Goal: Task Accomplishment & Management: Use online tool/utility

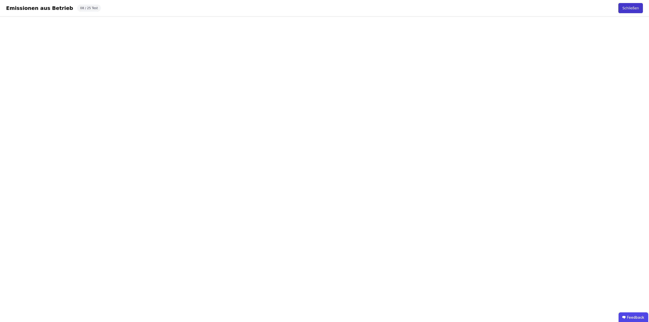
click at [625, 9] on button "Schließen" at bounding box center [631, 8] width 25 height 10
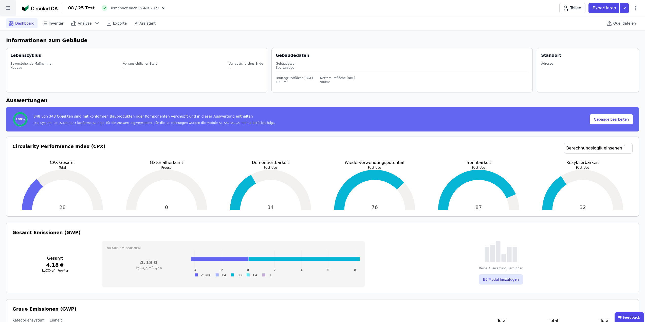
click at [9, 6] on icon at bounding box center [8, 8] width 16 height 16
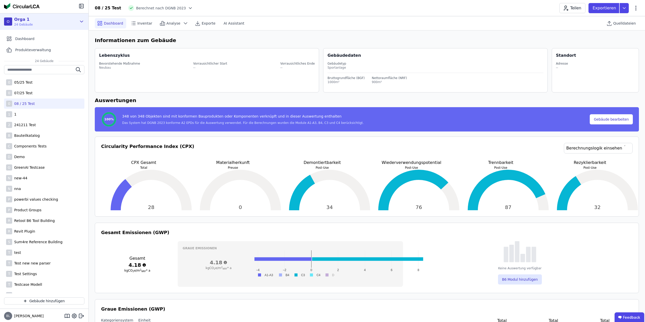
click at [79, 22] on icon at bounding box center [82, 22] width 6 height 6
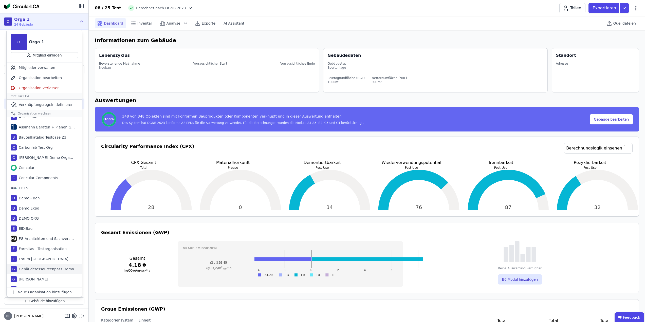
scroll to position [25, 0]
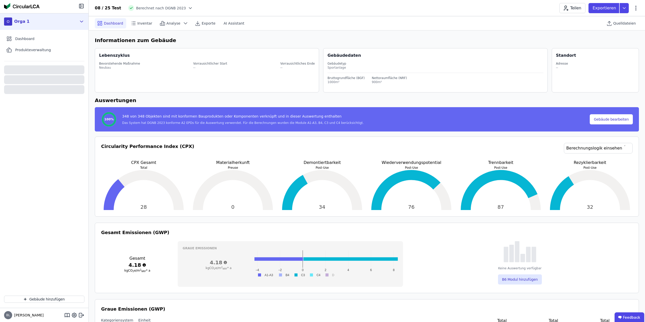
click at [82, 21] on icon at bounding box center [82, 22] width 6 height 6
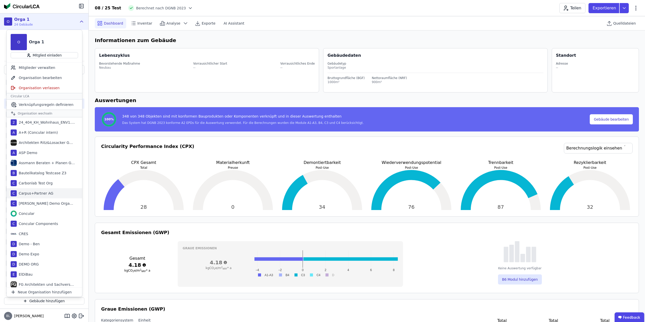
click at [42, 194] on div "Carpus+Partner AG" at bounding box center [35, 193] width 37 height 5
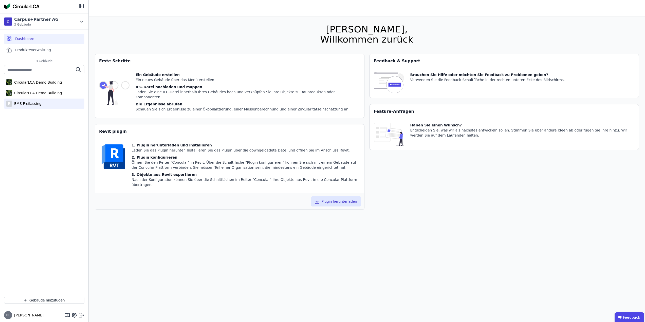
click at [47, 105] on div "E EMS Freilassing" at bounding box center [44, 104] width 80 height 10
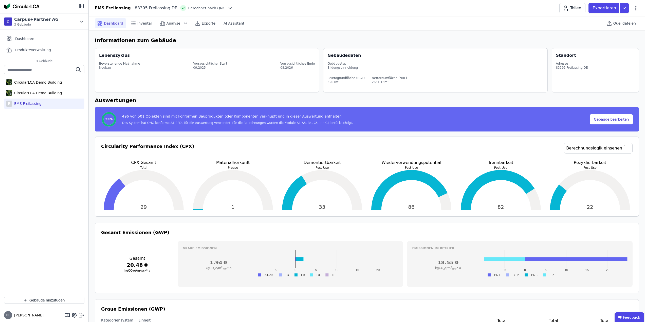
click at [71, 159] on div "CircularLCA Demo Building CircularLCA Demo Building E EMS Freilassing" at bounding box center [44, 179] width 89 height 228
click at [81, 6] on icon at bounding box center [81, 6] width 0 height 4
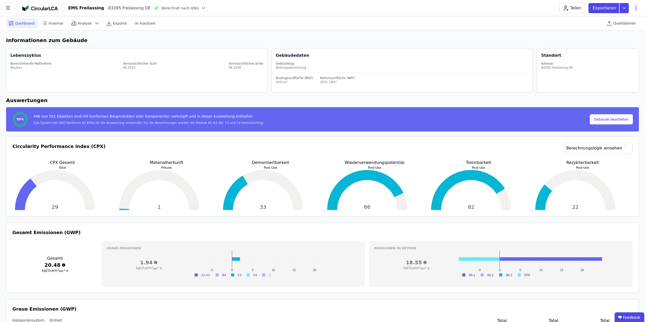
click at [226, 43] on h6 "Informationen zum Gebäude" at bounding box center [322, 41] width 633 height 8
click at [619, 23] on span "Quelldateien" at bounding box center [625, 23] width 23 height 5
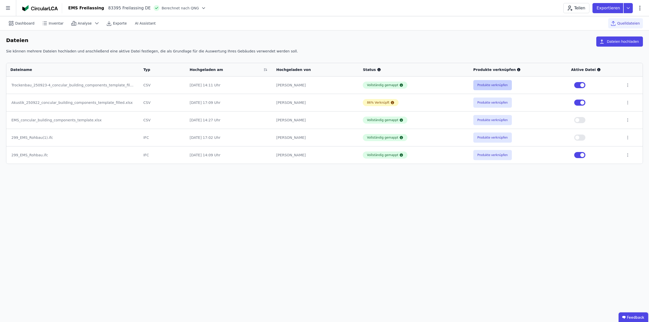
click at [494, 83] on button "Produkte verknüpfen" at bounding box center [492, 85] width 39 height 10
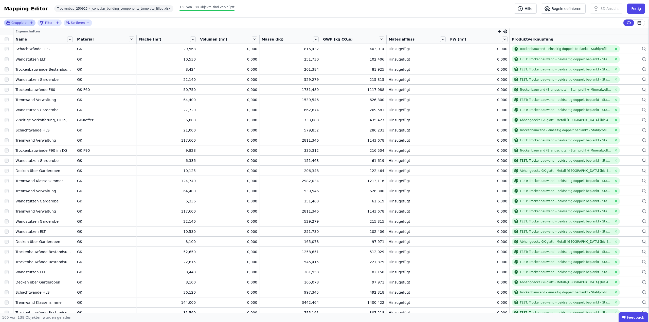
click at [30, 23] on icon "button" at bounding box center [31, 23] width 4 height 4
click at [498, 30] on icon "button" at bounding box center [500, 31] width 5 height 5
click at [511, 45] on input "text" at bounding box center [523, 44] width 38 height 9
type input "*******"
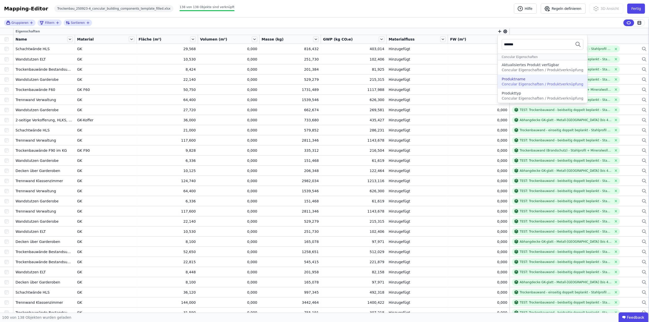
click at [512, 81] on div "Produktname" at bounding box center [514, 79] width 24 height 5
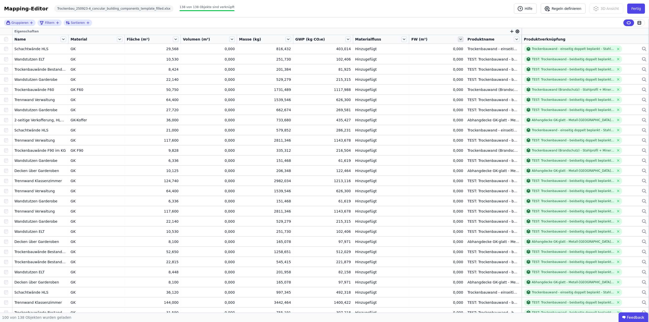
click at [458, 40] on icon at bounding box center [461, 40] width 6 height 6
click at [475, 93] on li "“FW” in Tabelle ausblenden" at bounding box center [493, 94] width 73 height 10
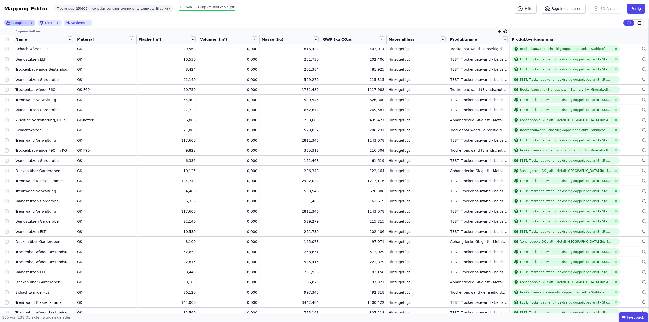
click at [30, 23] on icon "button" at bounding box center [31, 23] width 2 height 0
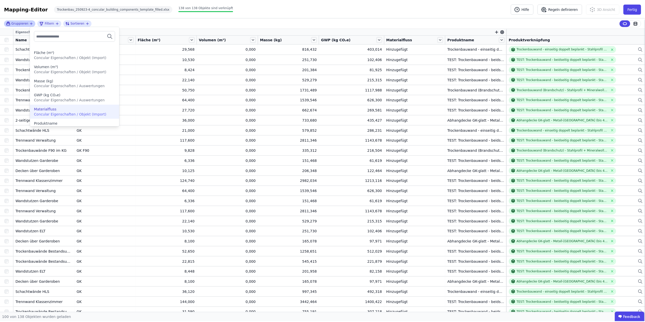
scroll to position [57, 0]
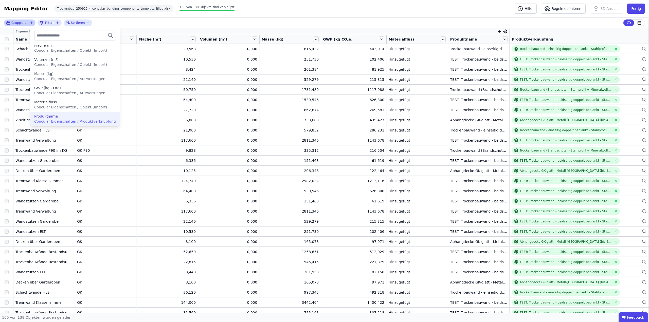
click at [56, 118] on div "Produktname" at bounding box center [46, 116] width 24 height 5
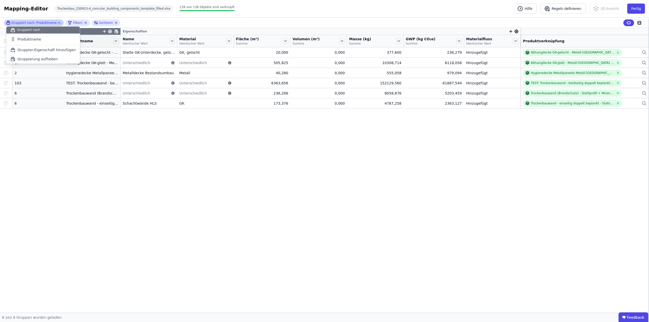
click at [109, 174] on div "Gruppier-Eigenschaften Eigenschaften Anzahl Objekte Produktname Name Identische…" at bounding box center [324, 170] width 649 height 285
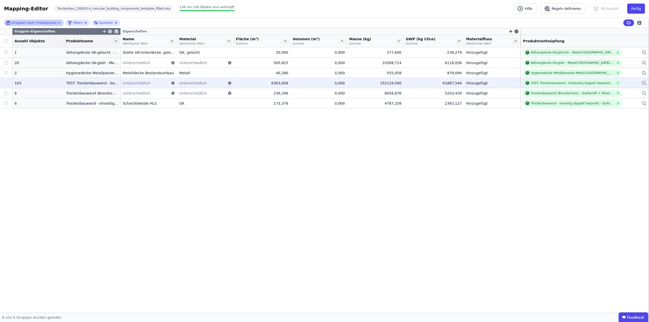
drag, startPoint x: 459, startPoint y: 84, endPoint x: 441, endPoint y: 83, distance: 17.8
click at [441, 83] on td "61887,544 61887,544" at bounding box center [434, 83] width 60 height 10
click at [548, 84] on div "TEST: Trockenbauwand - beidseitig doppelt beplankt - Stahlprofil + Mineralwolle…" at bounding box center [572, 83] width 83 height 4
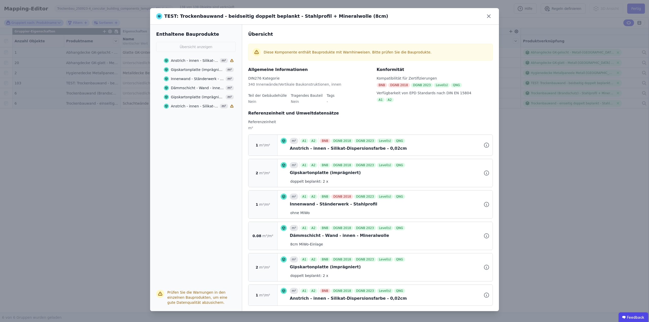
click at [192, 60] on div "Anstrich - innen - Silikat-Dispersionsfarbe - 0,02cm" at bounding box center [194, 60] width 47 height 5
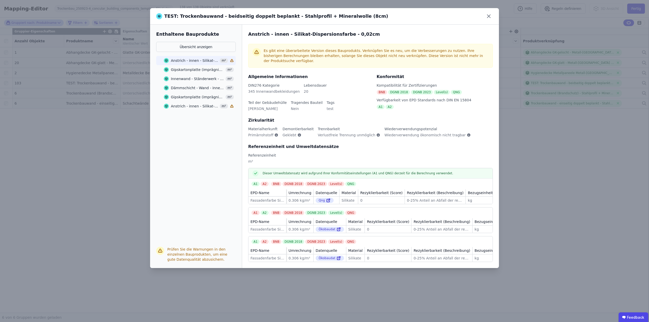
click at [194, 69] on div "Gipskartonplatte (imprägniert)" at bounding box center [197, 69] width 53 height 5
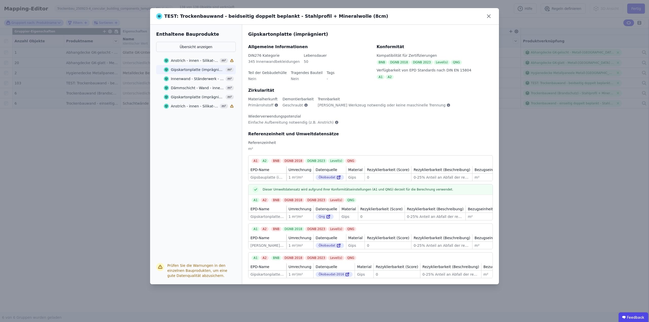
click at [196, 76] on div "Innenwand - Ständerwerk - Stahlprofil m²" at bounding box center [199, 78] width 70 height 9
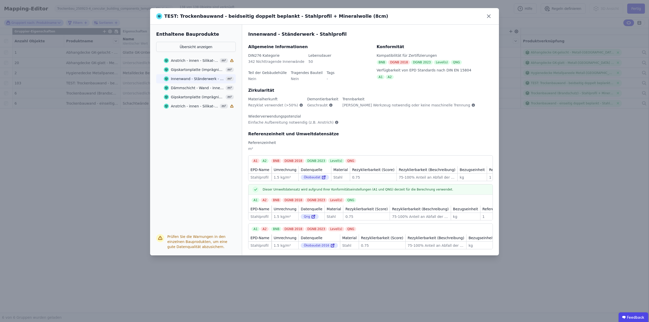
click at [193, 87] on div "Dämmschicht - Wand - innen - Mineralwolle" at bounding box center [197, 87] width 53 height 5
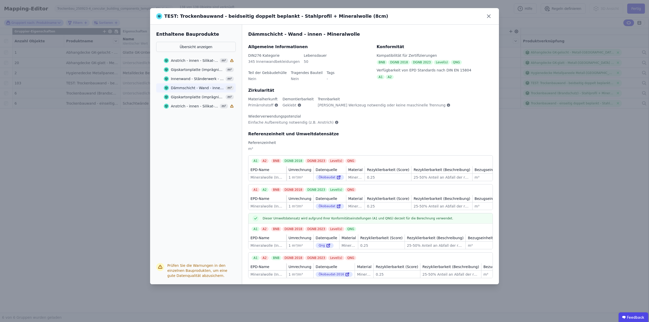
click at [194, 97] on div "Gipskartonplatte (imprägniert)" at bounding box center [197, 97] width 53 height 5
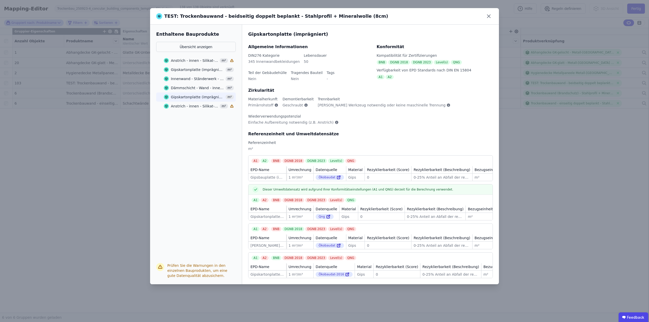
click at [191, 107] on div "Anstrich - innen - Silikat-Dispersionsfarbe - 0,02cm" at bounding box center [194, 106] width 47 height 5
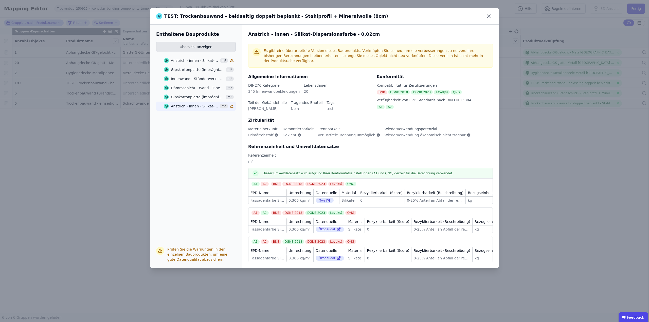
click at [197, 45] on button "Übersicht anzeigen" at bounding box center [196, 47] width 80 height 10
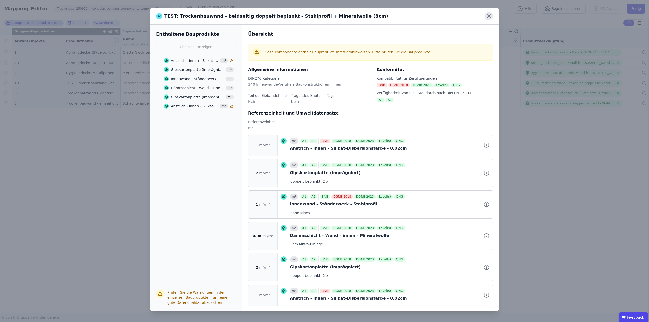
click at [489, 15] on icon at bounding box center [489, 16] width 8 height 8
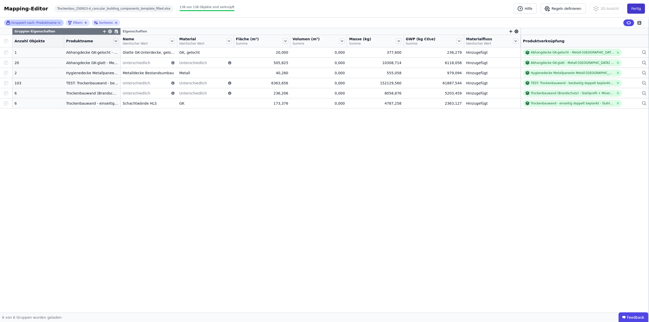
click at [635, 10] on button "Fertig" at bounding box center [636, 9] width 18 height 10
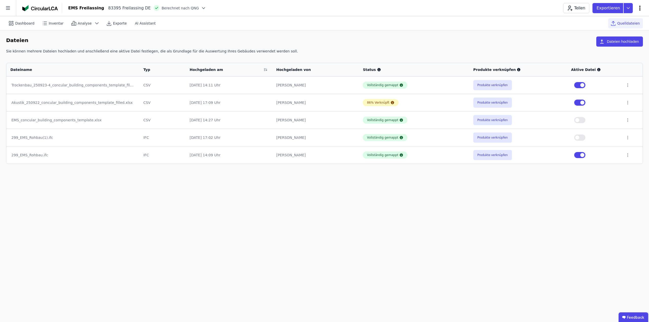
click at [640, 8] on icon at bounding box center [640, 8] width 1 height 5
click at [612, 22] on span "Gebäude bearbeiten" at bounding box center [616, 19] width 37 height 5
select select "**********"
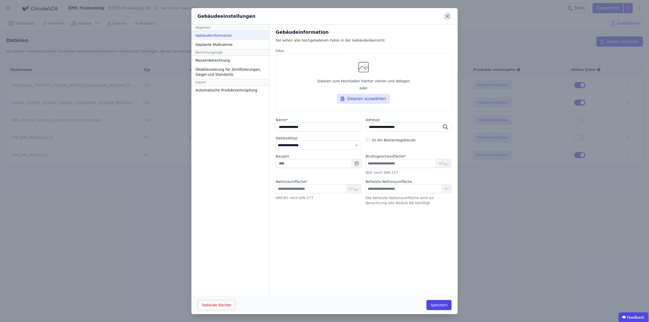
click at [448, 15] on icon at bounding box center [448, 16] width 8 height 8
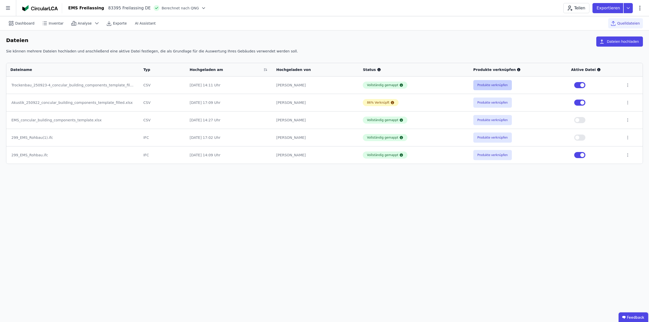
click at [494, 86] on button "Produkte verknüpfen" at bounding box center [492, 85] width 39 height 10
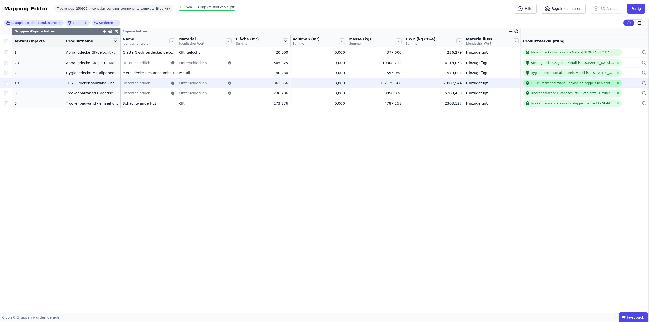
click at [546, 83] on div "TEST: Trockenbauwand - beidseitig doppelt beplankt - Stahlprofil + Mineralwolle…" at bounding box center [572, 83] width 83 height 4
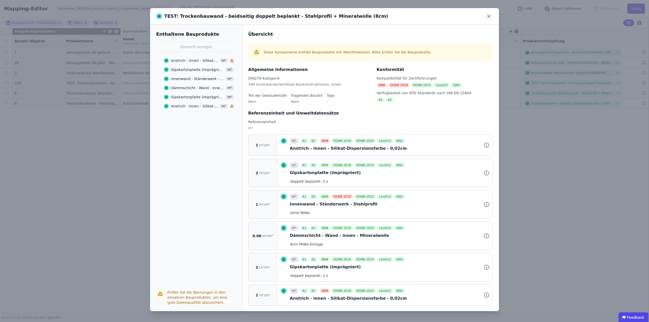
click at [198, 60] on div "Anstrich - innen - Silikat-Dispersionsfarbe - 0,02cm" at bounding box center [194, 60] width 47 height 5
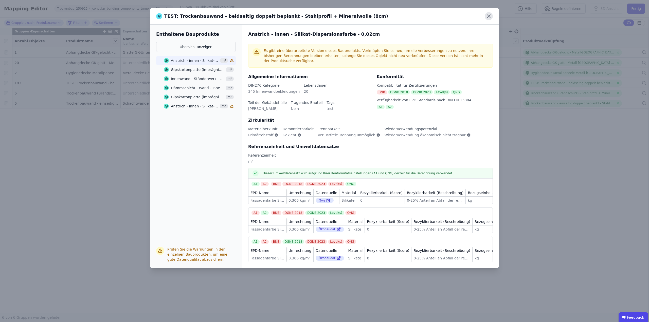
click at [488, 17] on icon at bounding box center [488, 16] width 3 height 3
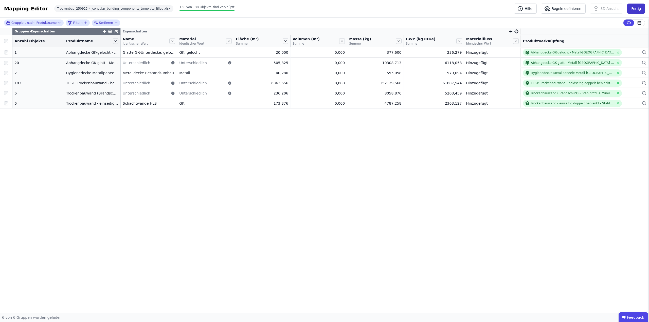
click at [632, 11] on button "Fertig" at bounding box center [636, 9] width 18 height 10
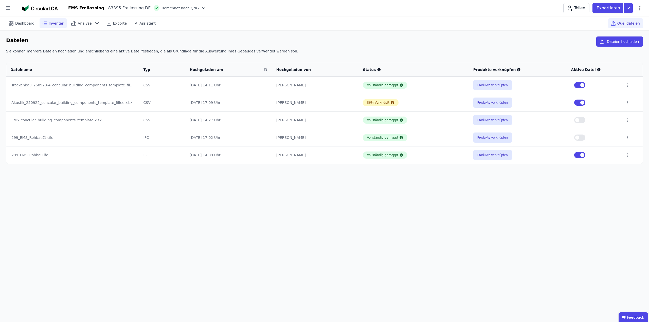
click at [49, 23] on span "Inventar" at bounding box center [56, 23] width 15 height 5
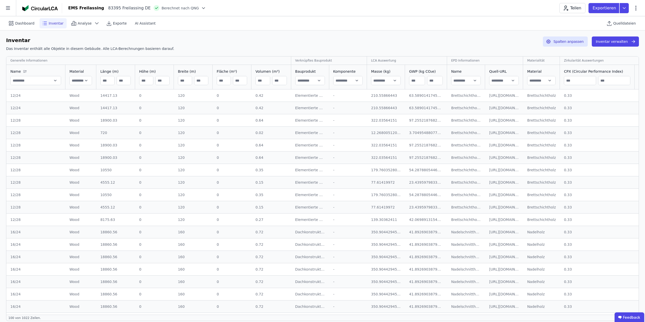
click at [340, 81] on input "text" at bounding box center [348, 80] width 29 height 9
type input "**********"
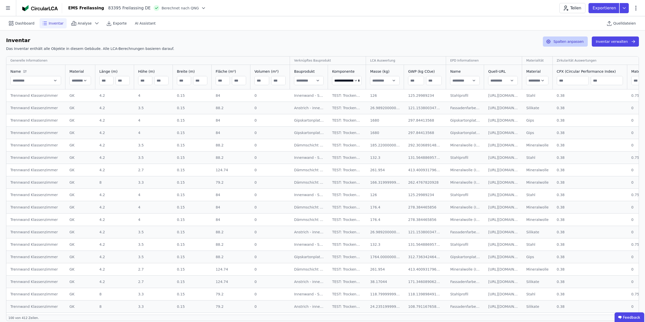
click at [570, 40] on button "Spalten anpassen" at bounding box center [565, 42] width 45 height 10
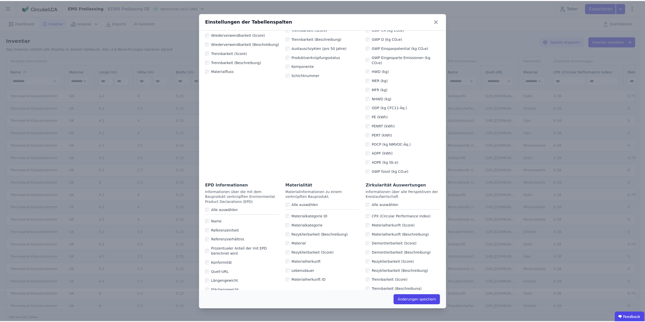
scroll to position [178, 0]
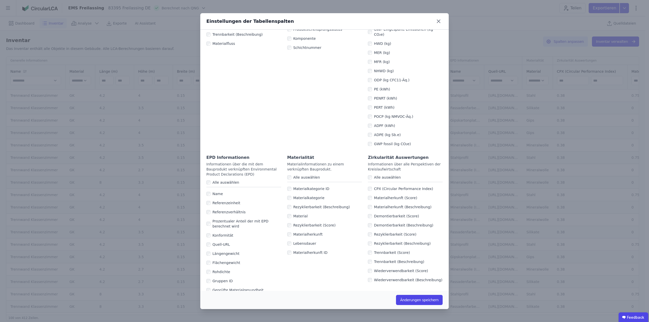
click at [368, 215] on div "Demontierbarkeit (Score)" at bounding box center [405, 216] width 75 height 9
click at [368, 214] on div "Demontierbarkeit (Score)" at bounding box center [405, 216] width 75 height 9
click at [417, 302] on button "Änderungen speichern" at bounding box center [419, 300] width 47 height 10
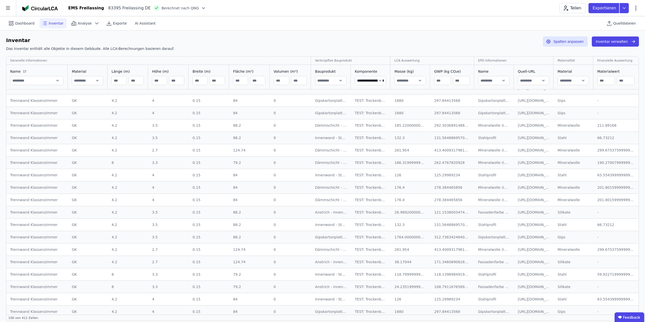
scroll to position [25, 0]
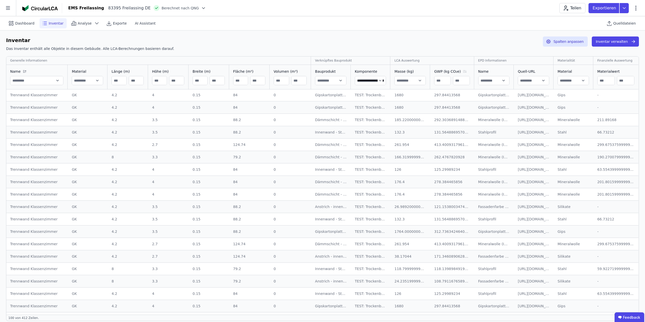
click at [464, 73] on icon at bounding box center [465, 71] width 6 height 4
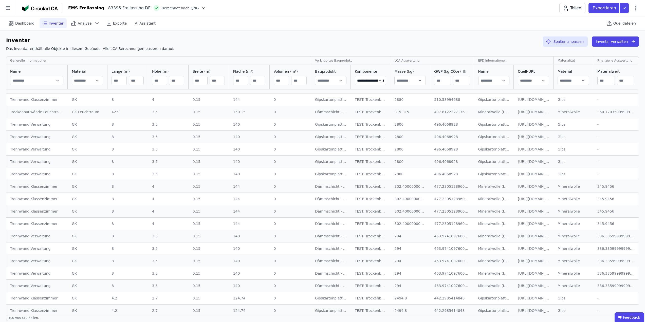
scroll to position [0, 0]
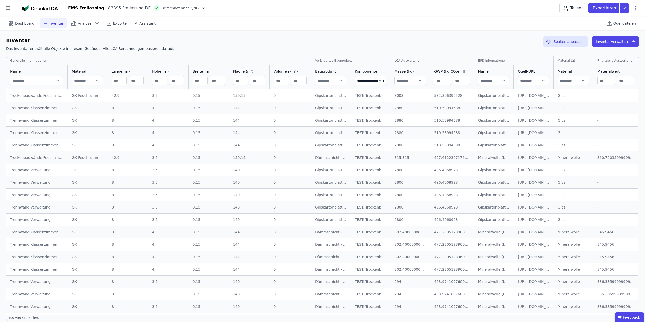
click at [213, 9] on div "EMS Freilassing 83395 Freilassing DE Berechnet nach QNG Teilen Exportieren" at bounding box center [353, 8] width 583 height 10
click at [11, 23] on icon at bounding box center [11, 23] width 6 height 6
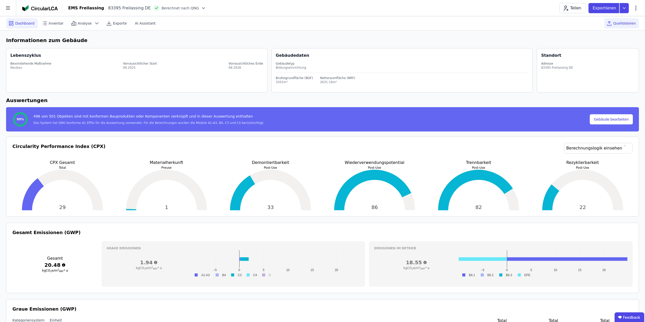
click at [618, 21] on span "Quelldateien" at bounding box center [625, 23] width 23 height 5
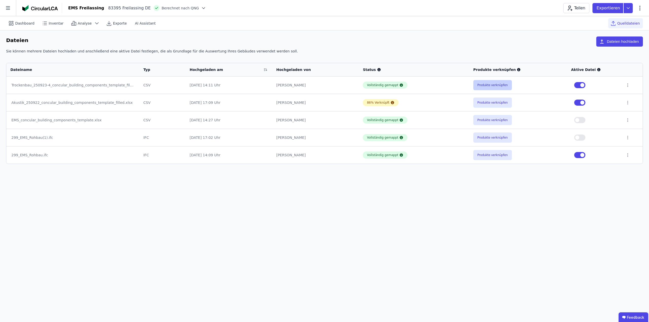
click at [492, 87] on button "Produkte verknüpfen" at bounding box center [492, 85] width 39 height 10
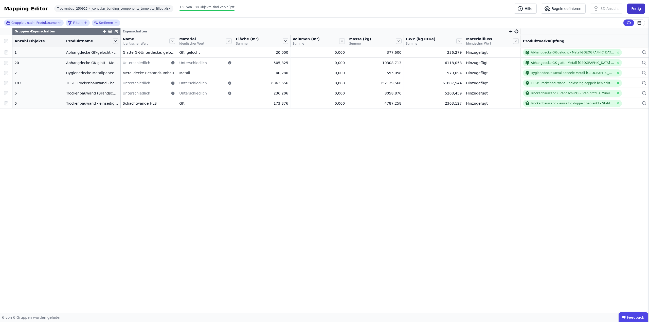
click at [636, 8] on button "Fertig" at bounding box center [636, 9] width 18 height 10
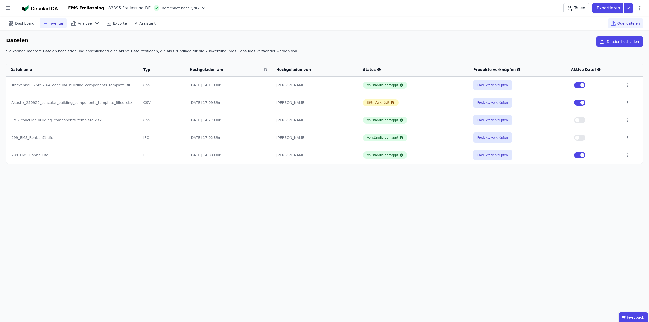
click at [58, 23] on span "Inventar" at bounding box center [56, 23] width 15 height 5
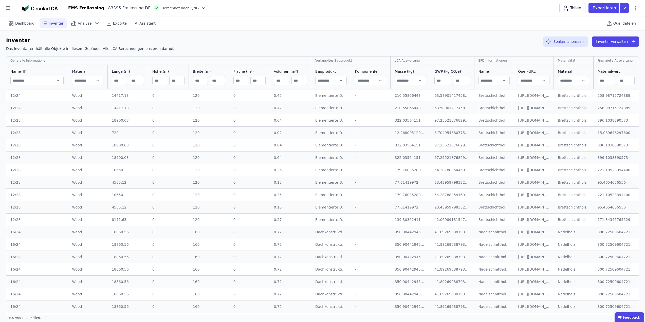
click at [372, 80] on input "text" at bounding box center [371, 80] width 31 height 9
type input "**********"
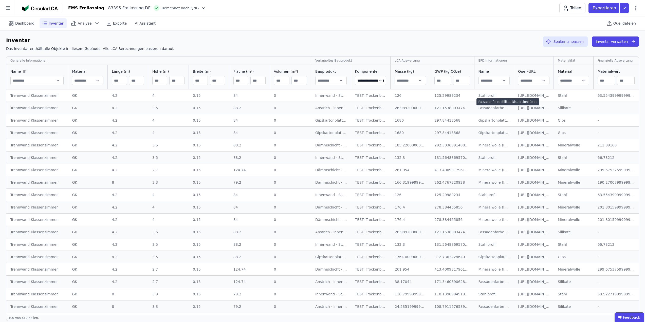
click at [495, 101] on div "Fassadenfarbe Silikat-Dispersionsfarbe" at bounding box center [508, 101] width 63 height 7
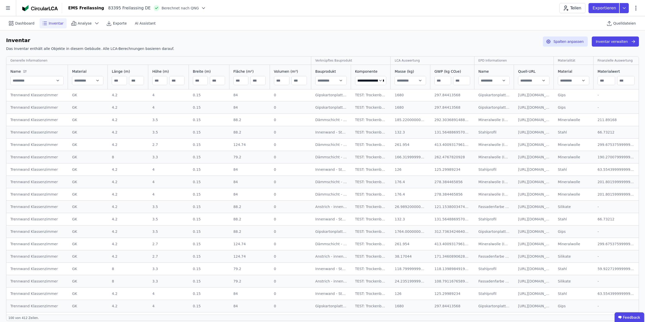
click at [492, 79] on input "text" at bounding box center [494, 80] width 31 height 9
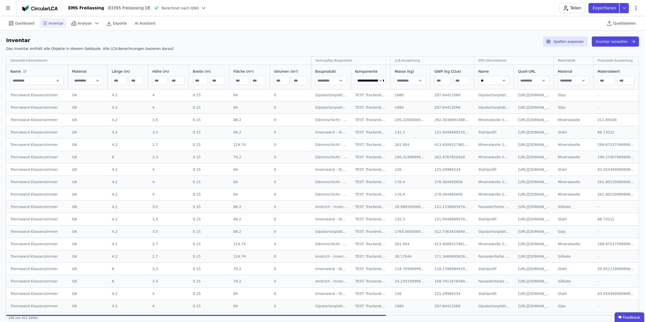
type input "**********"
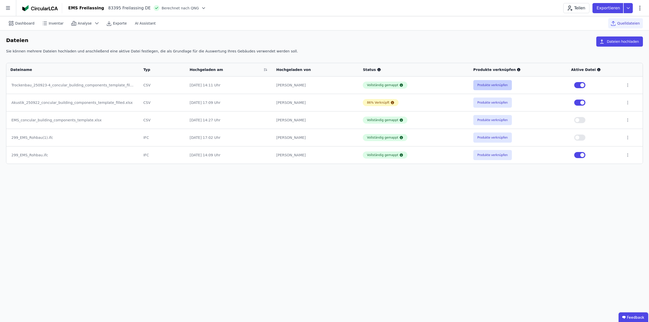
click at [497, 83] on button "Produkte verknüpfen" at bounding box center [492, 85] width 39 height 10
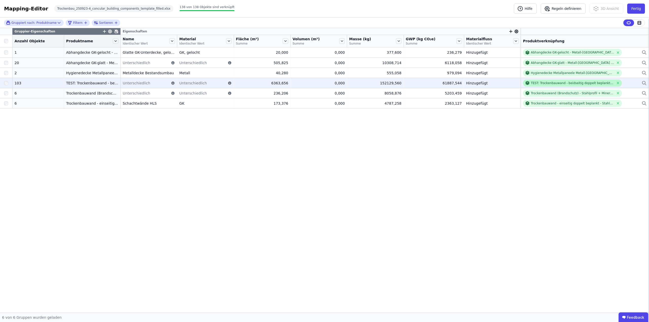
click at [557, 83] on div "TEST: Trockenbauwand - beidseitig doppelt beplankt - Stahlprofil + Mineralwolle…" at bounding box center [572, 83] width 83 height 4
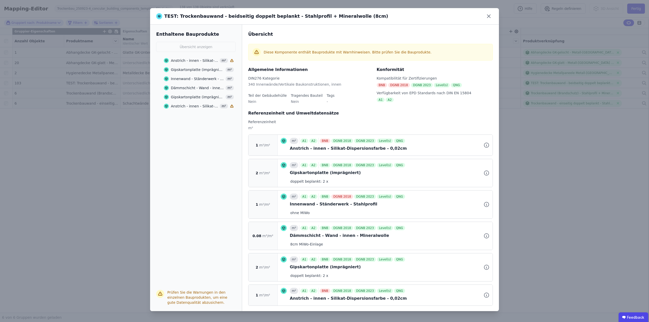
click at [197, 61] on div "Anstrich - innen - Silikat-Dispersionsfarbe - 0,02cm" at bounding box center [194, 60] width 47 height 5
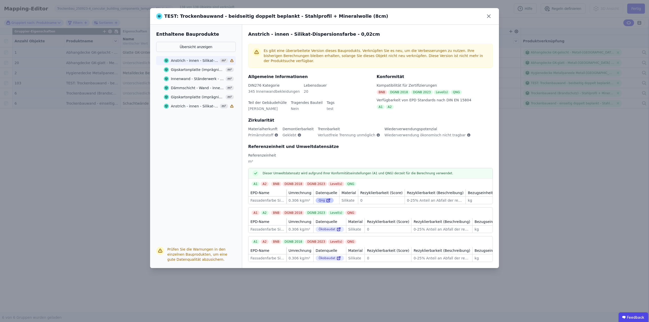
click at [318, 198] on div "Qng" at bounding box center [325, 200] width 18 height 5
click at [339, 228] on icon at bounding box center [340, 229] width 2 height 2
click at [326, 198] on icon at bounding box center [328, 201] width 5 height 6
click at [195, 68] on div "Gipskartonplatte (imprägniert)" at bounding box center [197, 69] width 53 height 5
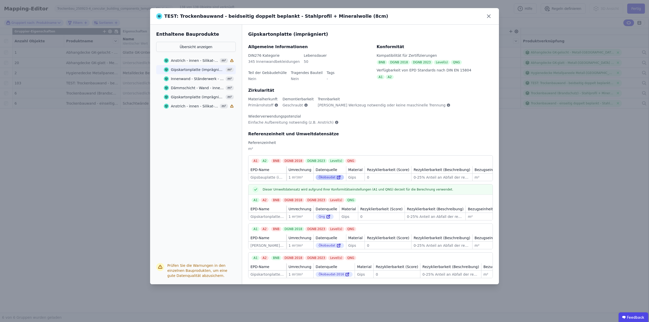
click at [337, 177] on icon at bounding box center [339, 177] width 5 height 6
click at [190, 60] on div "Anstrich - innen - Silikat-Dispersionsfarbe - 0,02cm" at bounding box center [194, 60] width 47 height 5
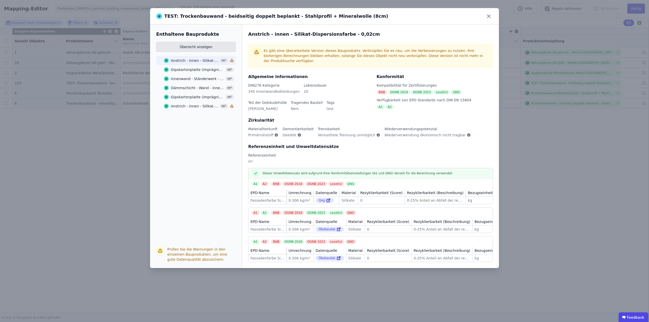
click at [197, 48] on button "Übersicht anzeigen" at bounding box center [196, 47] width 80 height 10
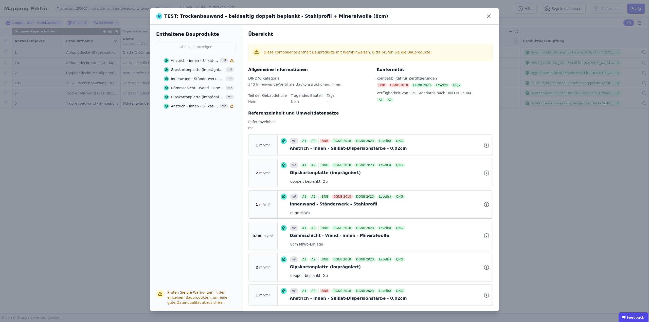
click at [196, 60] on div "Anstrich - innen - Silikat-Dispersionsfarbe - 0,02cm" at bounding box center [194, 60] width 47 height 5
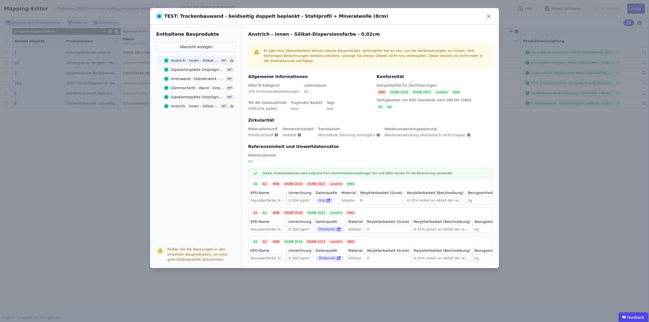
click at [549, 170] on div "TEST: Trockenbauwand - beidseitig doppelt beplankt - Stahlprofil + Mineralwolle…" at bounding box center [324, 161] width 649 height 322
click at [488, 17] on icon at bounding box center [489, 16] width 8 height 8
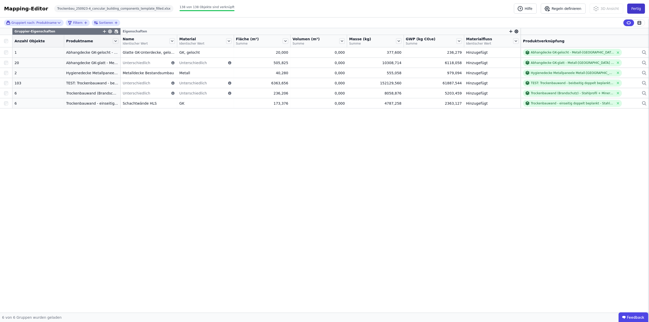
click at [636, 10] on button "Fertig" at bounding box center [636, 9] width 18 height 10
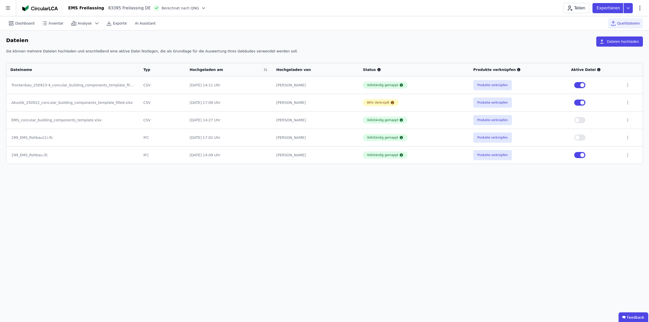
click at [333, 14] on header "EMS Freilassing 83395 Freilassing DE Berechnet nach QNG Teilen Exportieren" at bounding box center [324, 8] width 649 height 16
click at [12, 9] on icon at bounding box center [8, 8] width 16 height 16
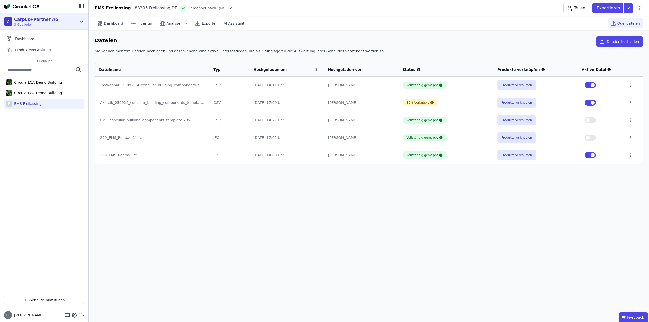
click at [72, 20] on div "C Carpus+Partner AG 3 Gebäude" at bounding box center [40, 21] width 73 height 10
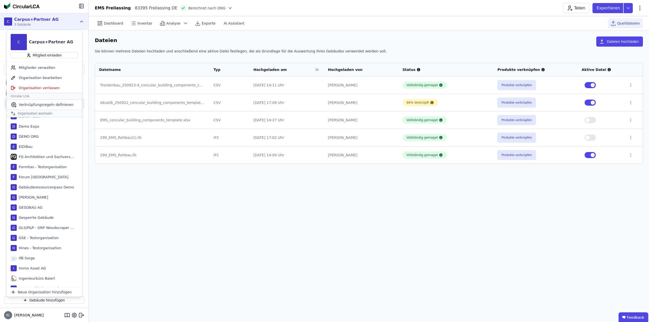
scroll to position [127, 0]
click at [46, 229] on div "GSE - Testorganisation" at bounding box center [38, 228] width 42 height 5
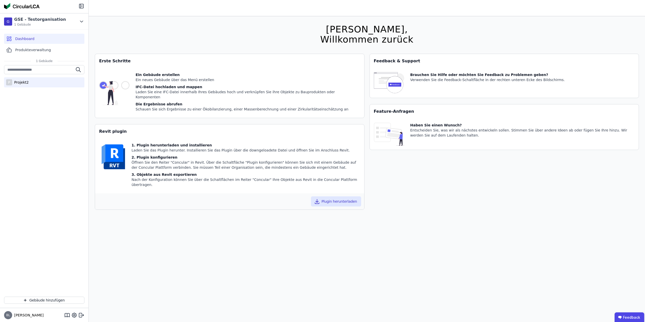
click at [31, 83] on div "P Projekt2" at bounding box center [44, 82] width 80 height 10
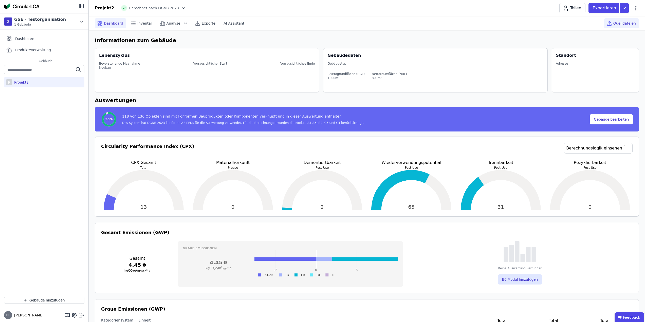
click at [626, 22] on span "Quelldateien" at bounding box center [625, 23] width 23 height 5
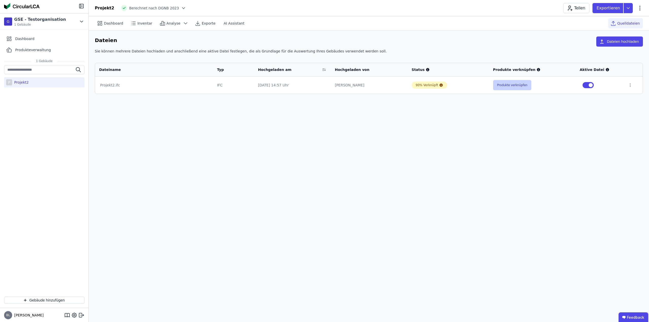
click at [507, 84] on button "Produkte verknüpfen" at bounding box center [512, 85] width 39 height 10
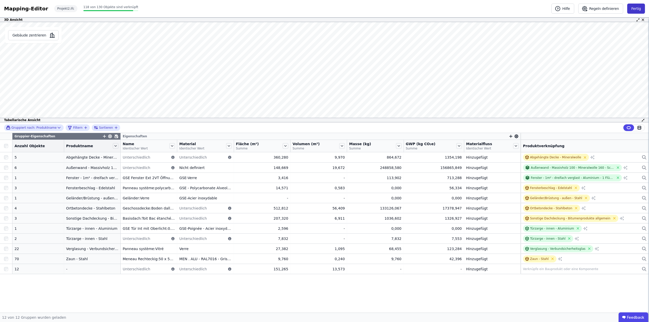
click at [633, 10] on button "Fertig" at bounding box center [636, 9] width 18 height 10
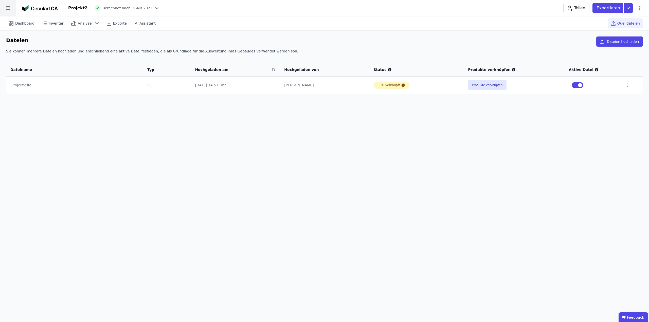
click at [12, 10] on icon at bounding box center [8, 8] width 16 height 16
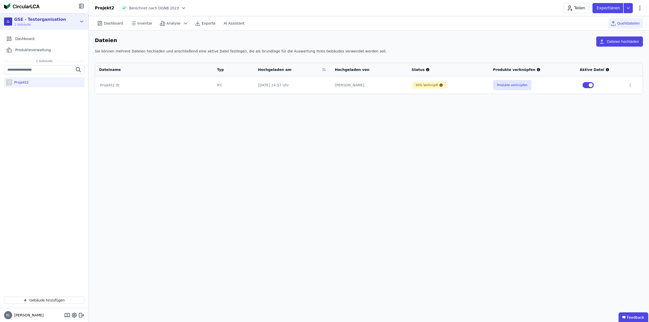
click at [80, 20] on icon at bounding box center [82, 22] width 6 height 6
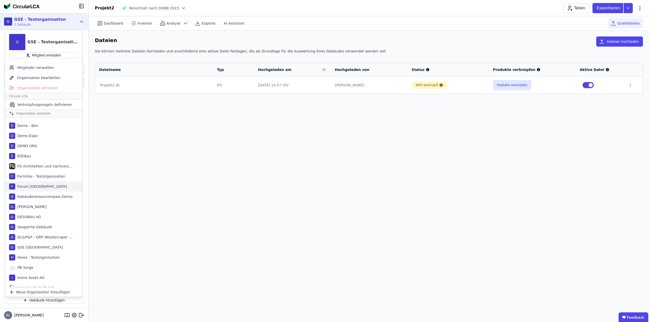
scroll to position [127, 0]
click at [39, 238] on div "GSE Deutschland" at bounding box center [39, 239] width 48 height 5
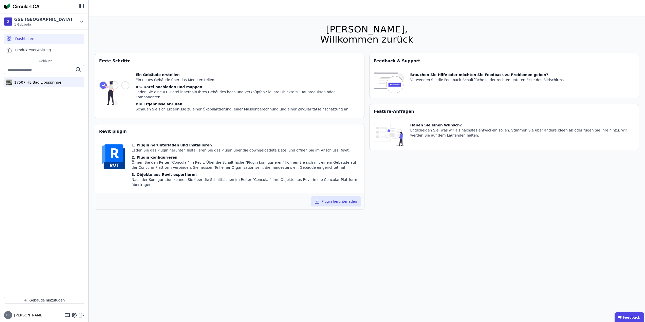
click at [43, 81] on div "17507 HE Bad Lippspringe" at bounding box center [36, 82] width 49 height 5
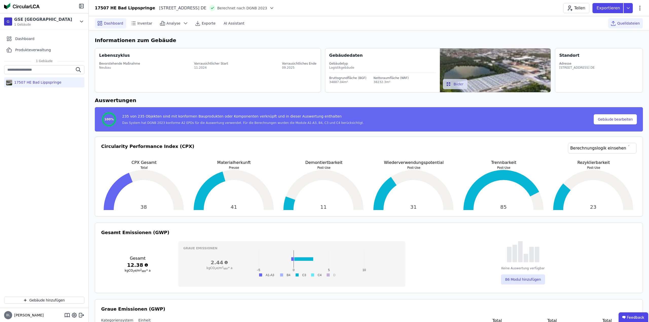
click at [618, 23] on span "Quelldateien" at bounding box center [629, 23] width 23 height 5
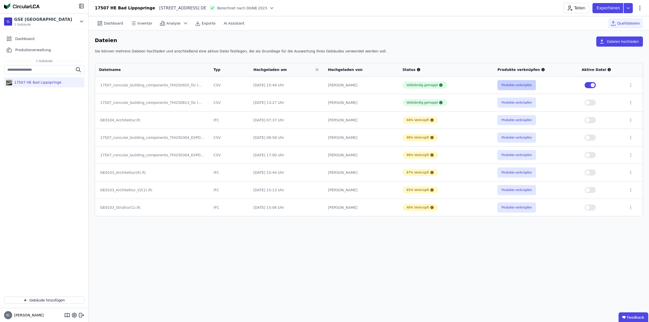
click at [519, 83] on button "Produkte verknüpfen" at bounding box center [517, 85] width 39 height 10
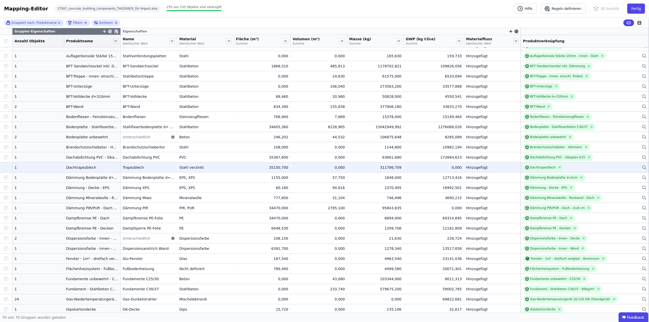
scroll to position [76, 0]
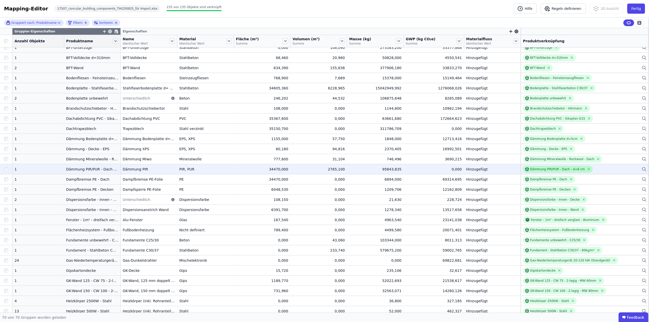
click at [553, 168] on div "Dämmung PIR/PUR - Dach - d=8 cm" at bounding box center [557, 169] width 55 height 4
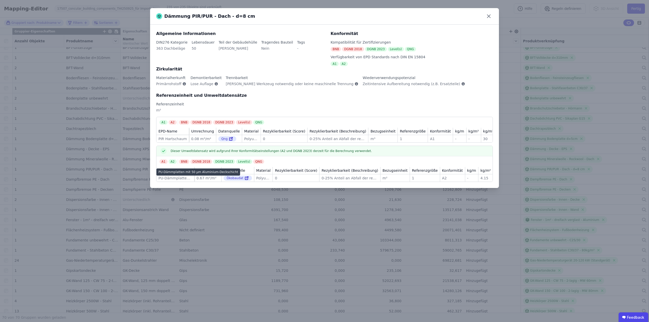
click at [174, 173] on div "PU-Dämmplatten mit 50 µm Aluminium-Deckschicht" at bounding box center [198, 172] width 84 height 7
click at [174, 176] on div "PU-Dämmplatten mit 50 µm Aluminium-Deckschicht" at bounding box center [198, 172] width 84 height 7
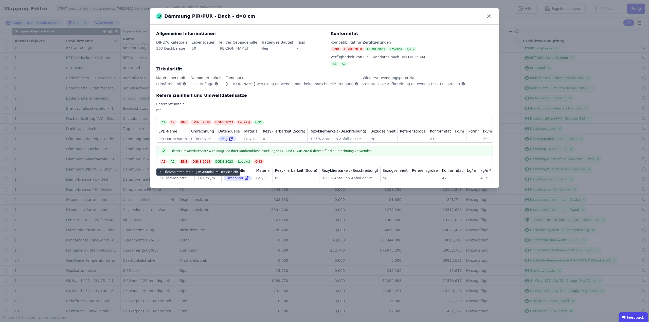
click at [175, 173] on div "PU-Dämmplatten mit 50 µm Aluminium-Deckschicht" at bounding box center [198, 172] width 84 height 7
click at [518, 20] on div "Dämmung PIR/PUR - Dach - d=8 cm Allgemeine Informationen DIN276 Kategorie 363 D…" at bounding box center [324, 161] width 649 height 322
click at [489, 17] on icon at bounding box center [488, 16] width 3 height 3
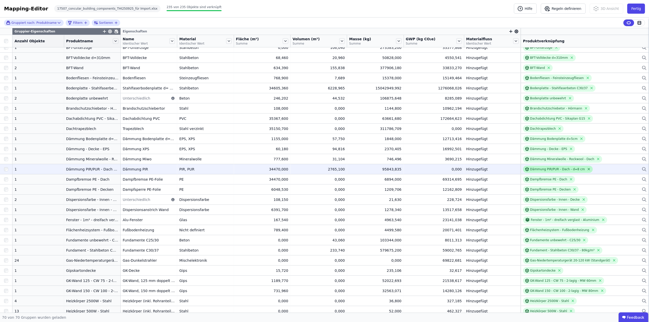
click at [587, 170] on icon at bounding box center [589, 169] width 4 height 4
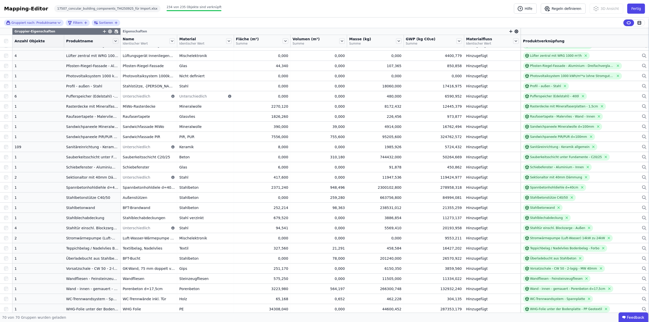
scroll to position [445, 0]
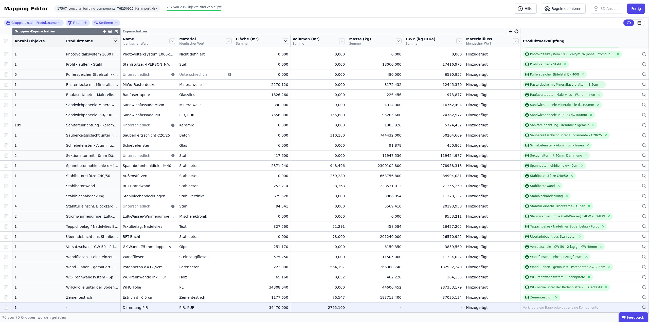
click at [563, 308] on div "Verknüpfe ein Bauprodukt oder eine Komponente" at bounding box center [560, 308] width 75 height 4
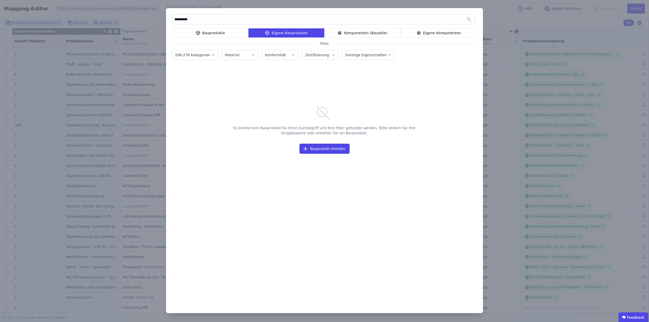
click at [211, 35] on div "Bauprodukte" at bounding box center [210, 32] width 76 height 9
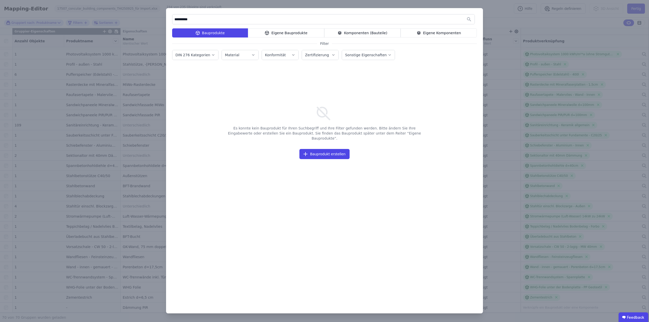
click at [267, 32] on div "Eigene Bauprodukte" at bounding box center [286, 32] width 76 height 9
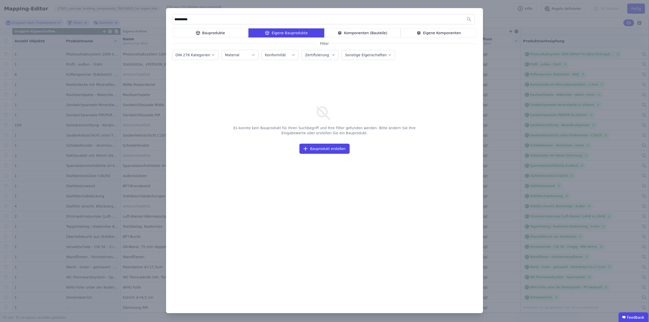
drag, startPoint x: 200, startPoint y: 16, endPoint x: 163, endPoint y: 22, distance: 37.2
click at [163, 21] on div "**********" at bounding box center [324, 161] width 649 height 322
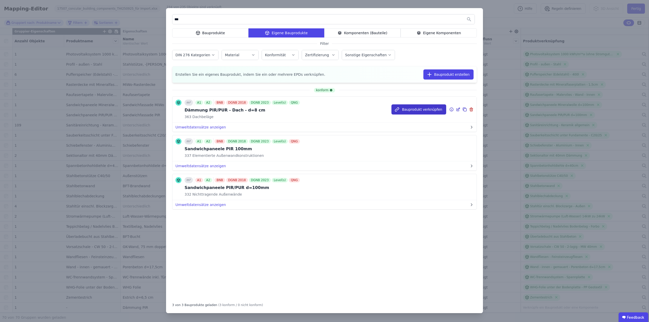
type input "***"
click at [412, 110] on button "Bauprodukt verknüpfen" at bounding box center [419, 109] width 55 height 10
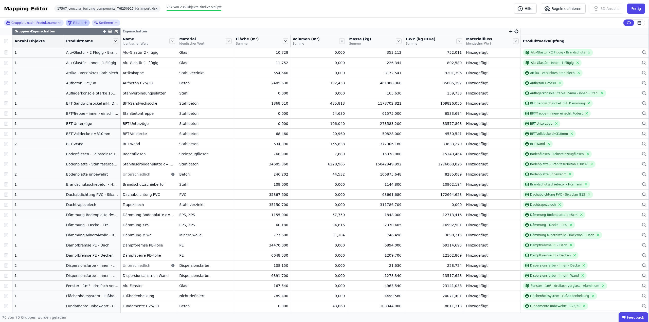
click at [84, 24] on icon "filter_by" at bounding box center [86, 23] width 4 height 4
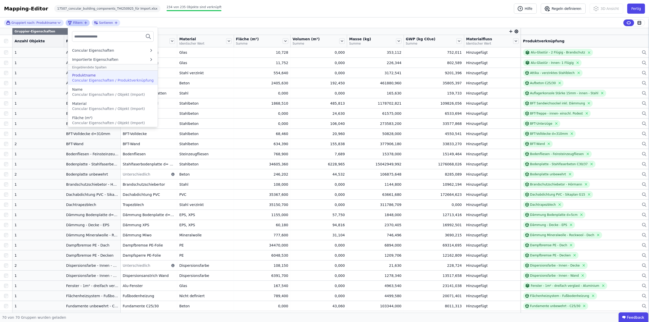
click at [95, 79] on span "Concular Eigenschaften / Produktverknüpfung" at bounding box center [113, 80] width 82 height 4
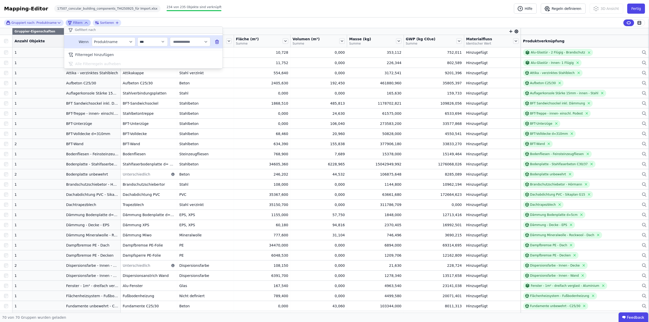
click at [178, 43] on input "text" at bounding box center [187, 41] width 31 height 9
type input "****"
click at [315, 10] on div "Mapping-Editor Hilfe Regeln definieren 3D Ansicht Fertig 17507_concular_buildin…" at bounding box center [324, 8] width 649 height 17
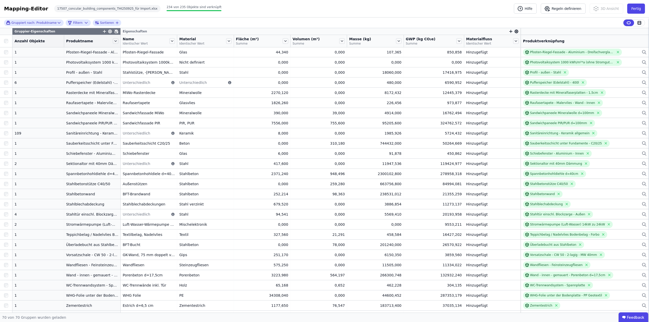
scroll to position [445, 0]
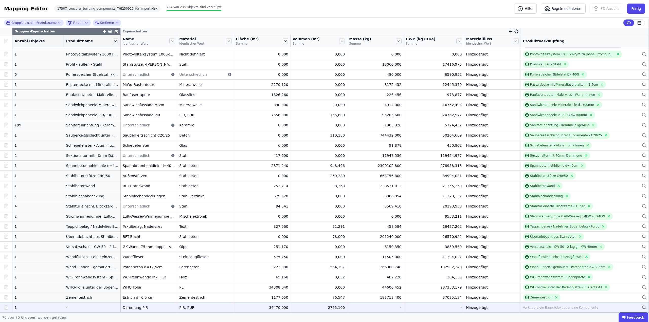
click at [552, 309] on div "Verknüpfe ein Bauprodukt oder eine Komponente" at bounding box center [560, 308] width 75 height 4
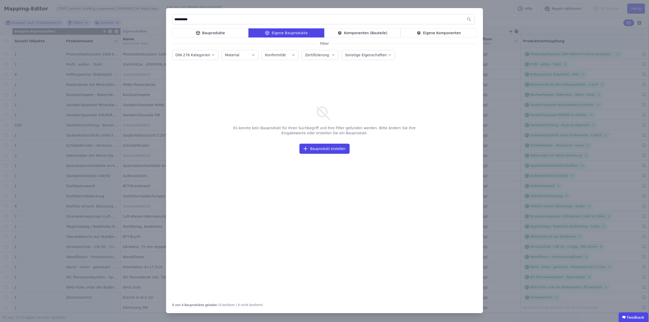
type input "**********"
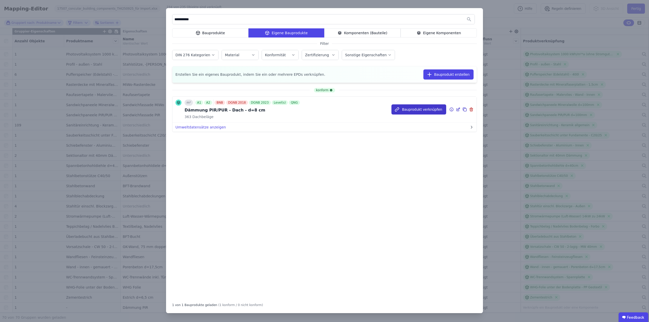
click at [424, 110] on button "Bauprodukt verknüpfen" at bounding box center [419, 109] width 55 height 10
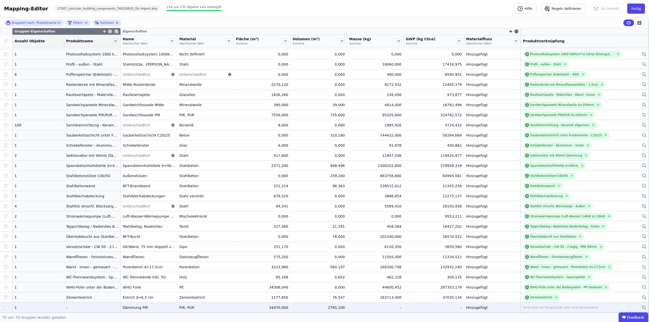
click at [570, 309] on div "Verknüpfe ein Bauprodukt oder eine Komponente" at bounding box center [560, 308] width 75 height 4
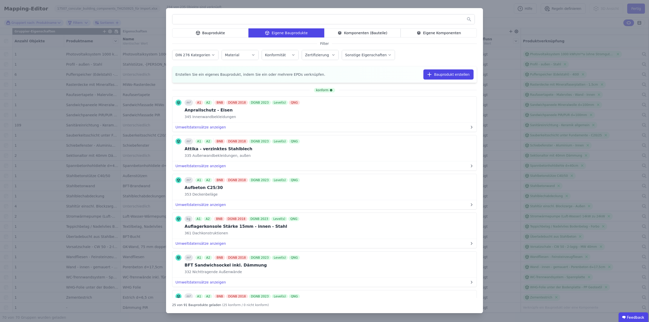
click at [223, 33] on div "Bauprodukte" at bounding box center [210, 32] width 76 height 9
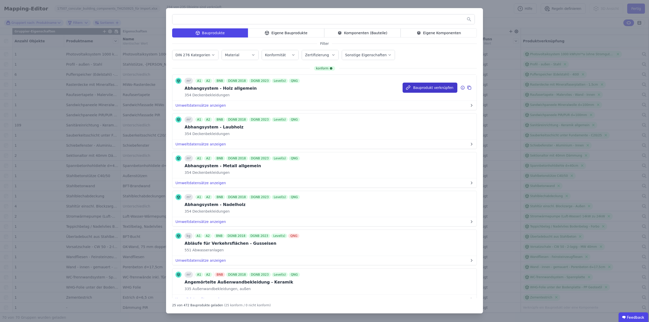
click at [415, 86] on button "Bauprodukt verknüpfen" at bounding box center [430, 88] width 55 height 10
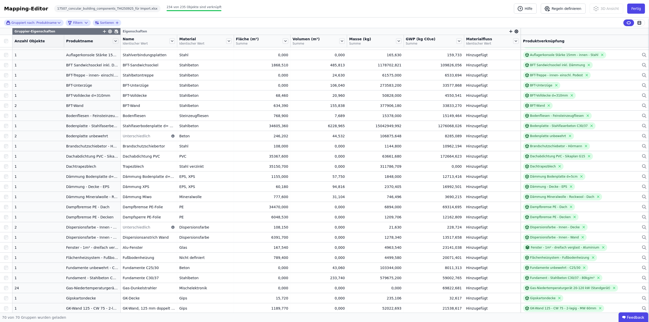
scroll to position [0, 0]
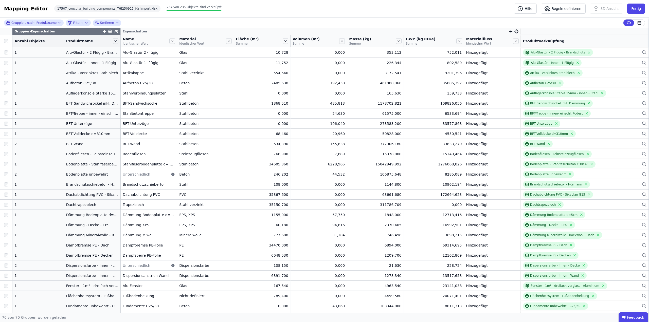
click at [114, 30] on icon at bounding box center [116, 31] width 4 height 4
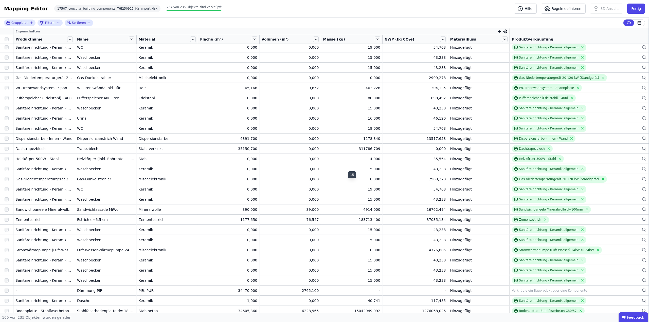
scroll to position [746, 0]
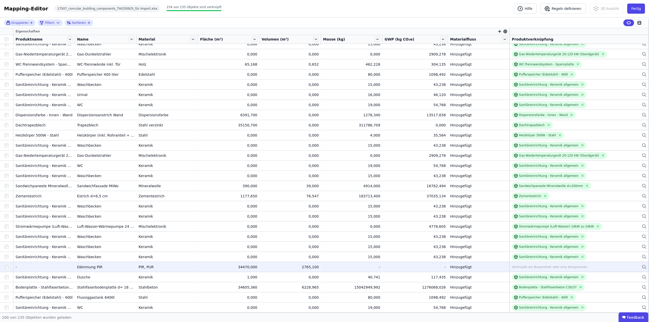
click at [537, 265] on div "Verknüpfe ein Bauprodukt oder eine Komponente" at bounding box center [549, 267] width 75 height 4
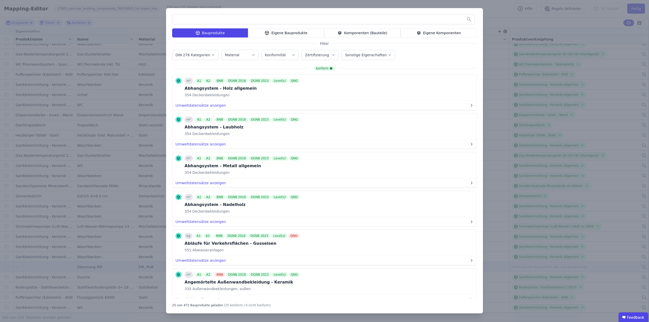
click at [259, 32] on div "Eigene Bauprodukte" at bounding box center [286, 32] width 76 height 9
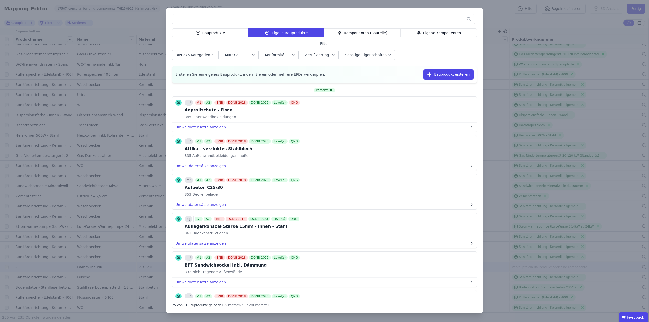
click at [252, 18] on input "text" at bounding box center [323, 19] width 302 height 9
type input "***"
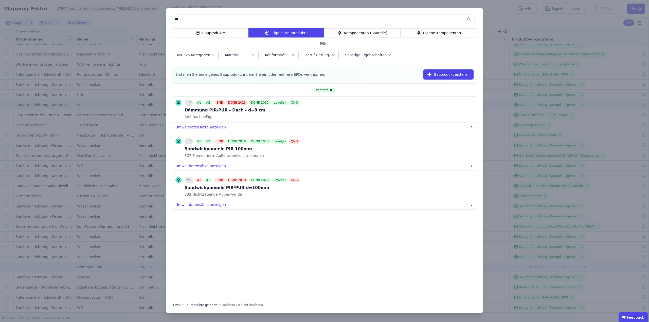
click at [0, 0] on button "Bauprodukt verknüpfen" at bounding box center [0, 0] width 0 height 0
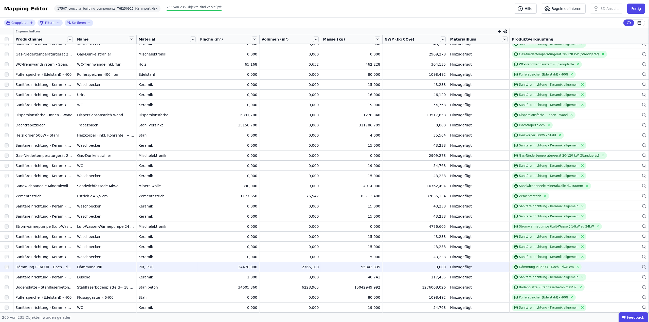
drag, startPoint x: 427, startPoint y: 269, endPoint x: 442, endPoint y: 269, distance: 15.2
click at [442, 269] on td "0,000 0,000" at bounding box center [416, 267] width 66 height 10
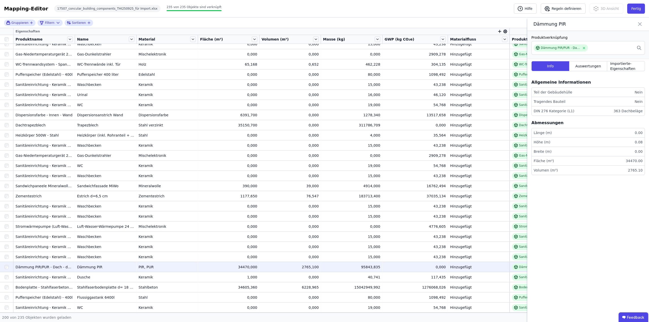
drag, startPoint x: 442, startPoint y: 266, endPoint x: 426, endPoint y: 267, distance: 16.0
click at [426, 267] on td "0,000 0,000" at bounding box center [416, 267] width 66 height 10
click at [426, 267] on div "0,000" at bounding box center [415, 267] width 61 height 5
click at [638, 23] on icon at bounding box center [640, 24] width 6 height 7
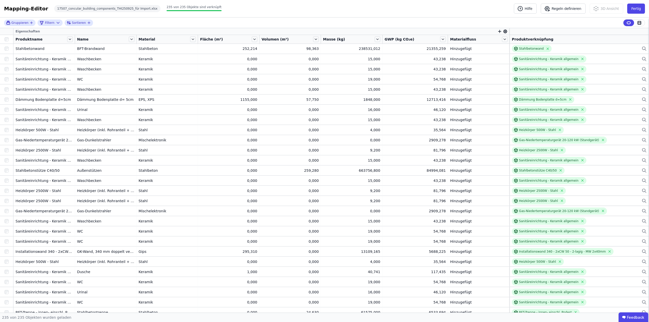
scroll to position [0, 0]
click at [56, 21] on icon at bounding box center [58, 22] width 5 height 5
click at [163, 42] on input "text" at bounding box center [162, 41] width 31 height 9
click at [92, 41] on div "Produktname" at bounding box center [85, 41] width 34 height 5
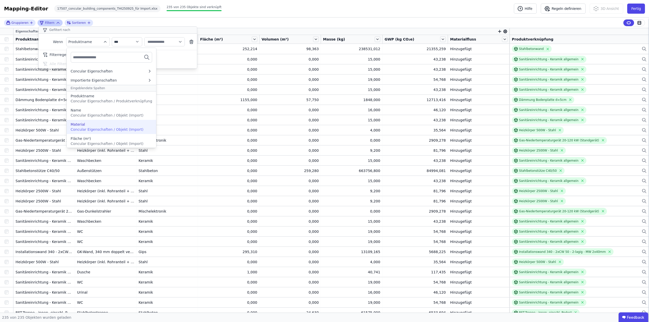
click at [89, 128] on span "Concular Eigenschaften / Objekt (Import)" at bounding box center [107, 130] width 73 height 4
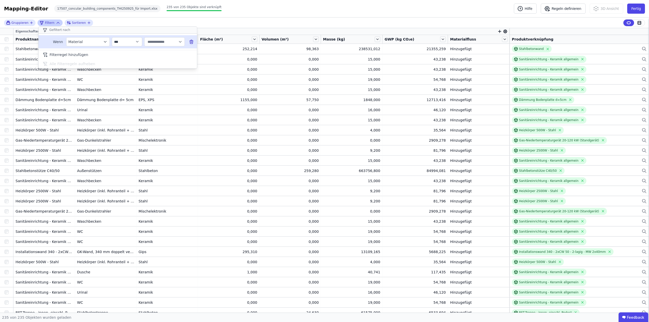
click at [156, 41] on input "text" at bounding box center [162, 41] width 31 height 9
type input "***"
click at [158, 53] on span "PIR, PUR" at bounding box center [156, 52] width 15 height 5
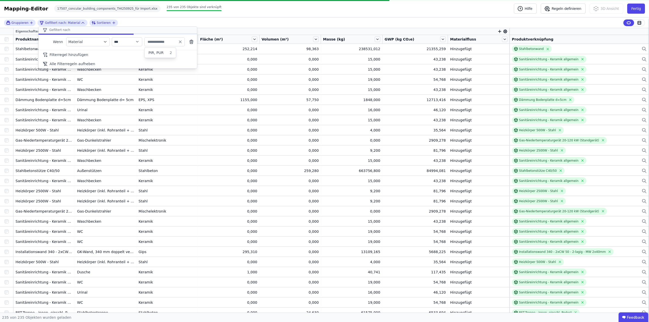
type input "********"
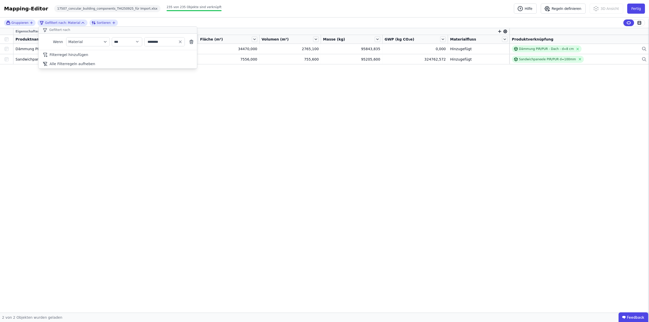
click at [428, 111] on div "**********" at bounding box center [324, 164] width 649 height 295
click at [501, 31] on icon "button" at bounding box center [500, 31] width 5 height 5
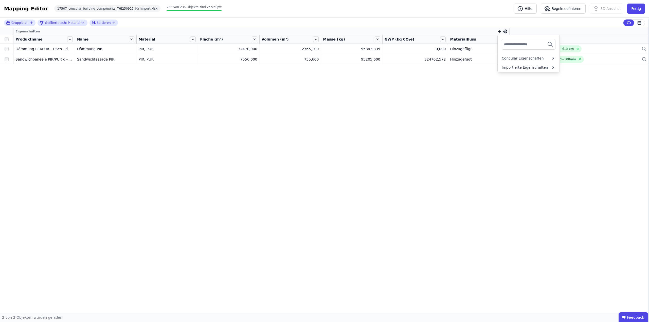
click at [509, 46] on input "text" at bounding box center [523, 44] width 38 height 9
type input "***"
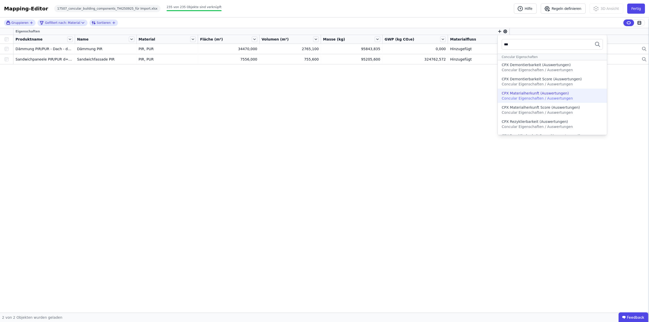
click at [545, 93] on div "CPX Materialherkunft (Auswertungen)" at bounding box center [535, 93] width 67 height 5
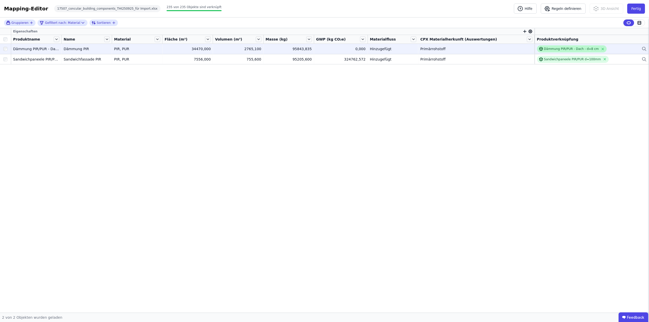
click at [555, 48] on div "Dämmung PIR/PUR - Dach - d=8 cm" at bounding box center [571, 49] width 55 height 4
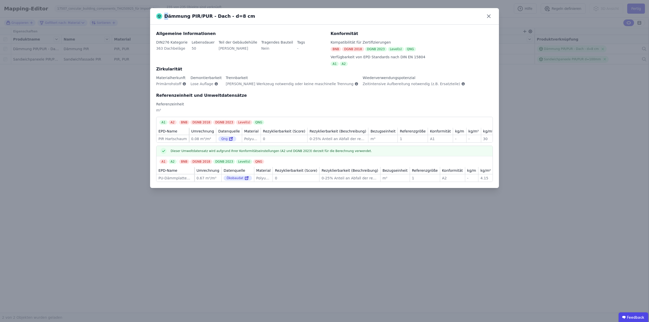
drag, startPoint x: 244, startPoint y: 15, endPoint x: 167, endPoint y: 23, distance: 77.0
click at [166, 23] on div "Dämmung PIR/PUR - Dach - d=8 cm" at bounding box center [324, 16] width 349 height 16
click at [169, 20] on div "Dämmung PIR/PUR - Dach - d=8 cm" at bounding box center [205, 16] width 99 height 7
drag, startPoint x: 165, startPoint y: 17, endPoint x: 242, endPoint y: 15, distance: 77.9
click at [242, 15] on div "Dämmung PIR/PUR - Dach - d=8 cm" at bounding box center [324, 16] width 349 height 16
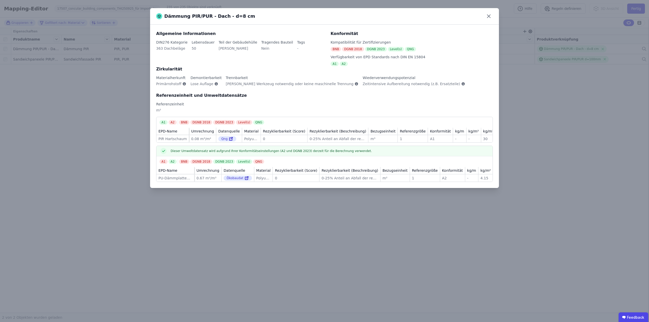
click at [242, 15] on div "Dämmung PIR/PUR - Dach - d=8 cm" at bounding box center [324, 16] width 349 height 16
drag, startPoint x: 220, startPoint y: 17, endPoint x: 240, endPoint y: 19, distance: 20.6
click at [240, 19] on div "Dämmung PIR/PUR - Dach - d=8 cm" at bounding box center [324, 16] width 349 height 16
copy div "Dämmung PIR/PUR - Dach - d=8 cm"
click at [354, 247] on div "Dämmung PIR/PUR - Dach - d=8 cm Allgemeine Informationen DIN276 Kategorie 363 D…" at bounding box center [324, 161] width 649 height 322
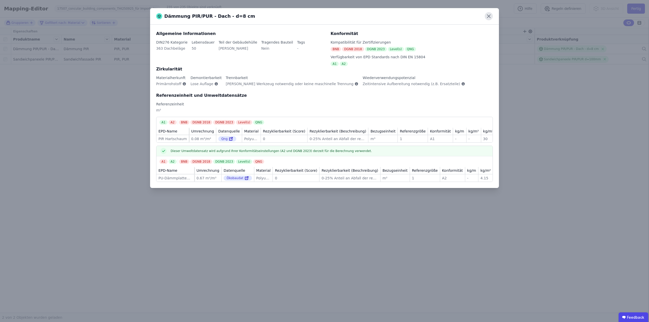
click at [485, 15] on icon at bounding box center [489, 16] width 8 height 8
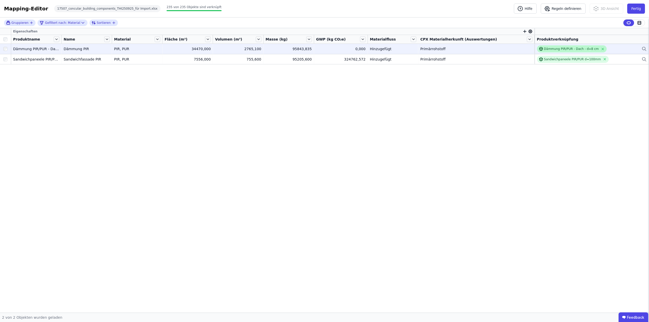
click at [564, 49] on div "Dämmung PIR/PUR - Dach - d=8 cm" at bounding box center [571, 49] width 55 height 4
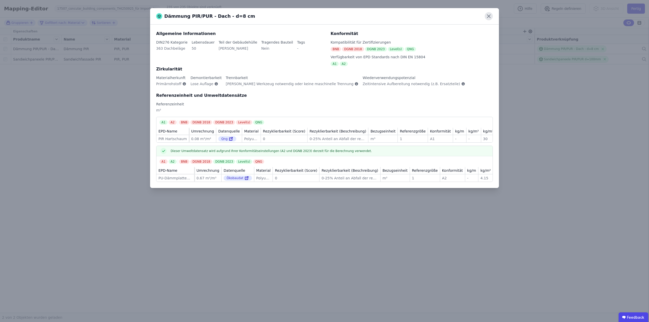
click at [489, 15] on icon at bounding box center [489, 16] width 8 height 8
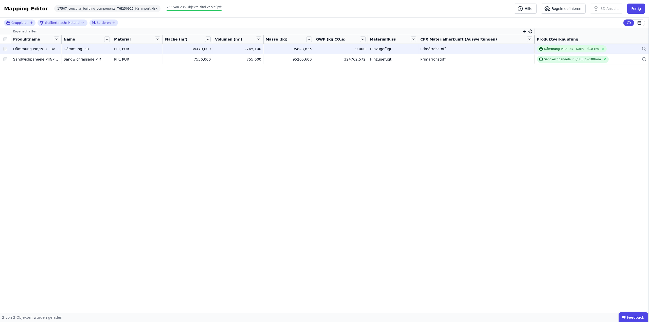
click at [494, 50] on div "Primärrohstoff" at bounding box center [476, 48] width 112 height 5
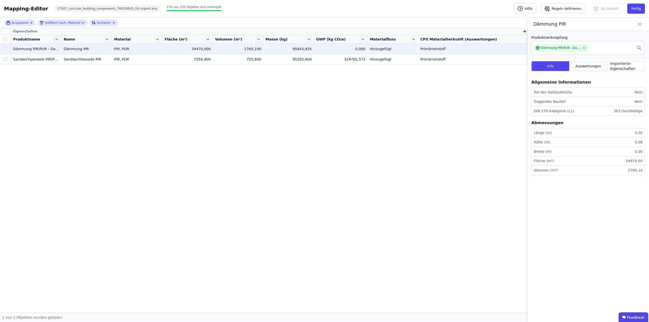
click at [595, 67] on span "Auswertungen" at bounding box center [588, 66] width 26 height 5
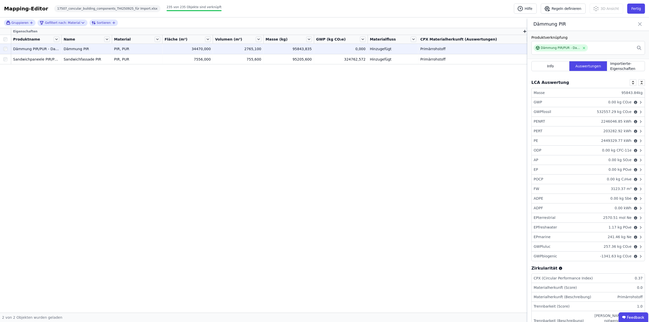
click at [355, 6] on div "Mapping-Editor Hilfe Regeln definieren 3D Ansicht Fertig 17507_concular_buildin…" at bounding box center [324, 8] width 649 height 17
click at [548, 47] on div "Dämmung PIR/PUR - Dach - d=8 cm" at bounding box center [560, 48] width 39 height 4
